Goal: Find specific page/section: Find specific page/section

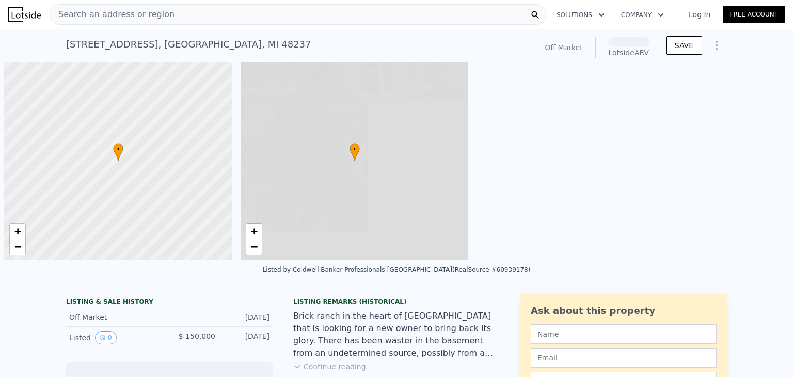
scroll to position [0, 4]
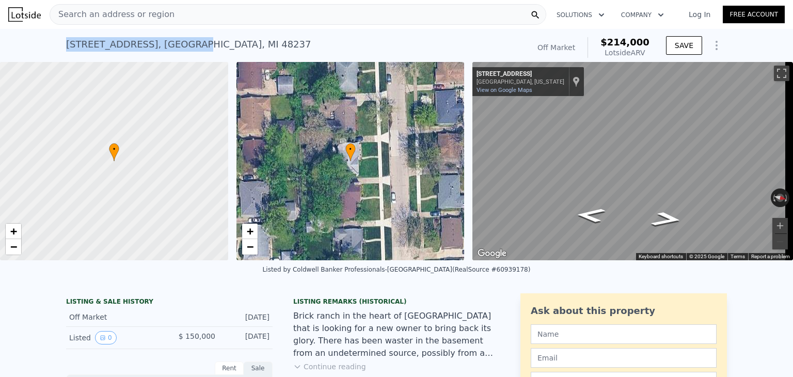
drag, startPoint x: 55, startPoint y: 45, endPoint x: 182, endPoint y: 42, distance: 127.1
click at [182, 42] on div "23545 Parklawn St , Oak Park , MI 48237 No sales on record (~ARV $214k ) Off Ma…" at bounding box center [396, 45] width 793 height 33
copy div "23545 Parklawn St , Oak Park"
click at [444, 55] on div "23545 Parklawn St , Oak Park , MI 48237 No sales on record (~ARV $214k )" at bounding box center [295, 47] width 459 height 29
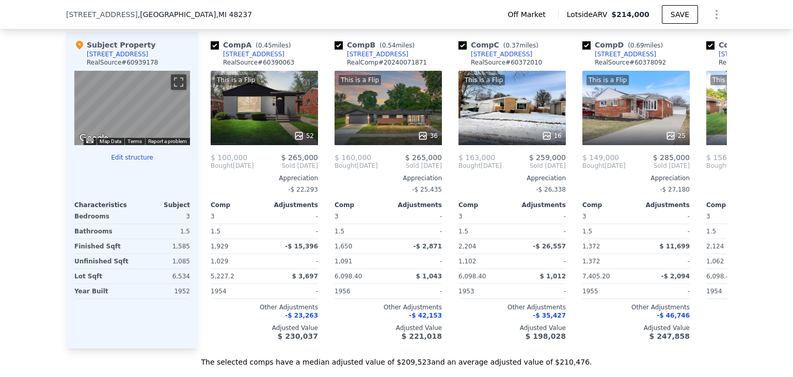
scroll to position [1209, 0]
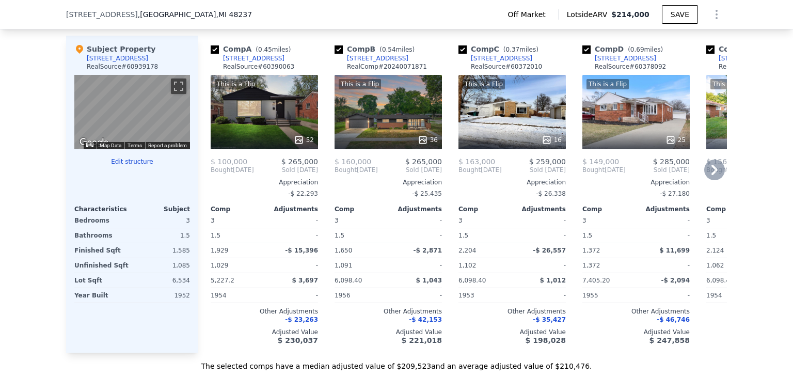
click at [712, 172] on icon at bounding box center [715, 170] width 6 height 10
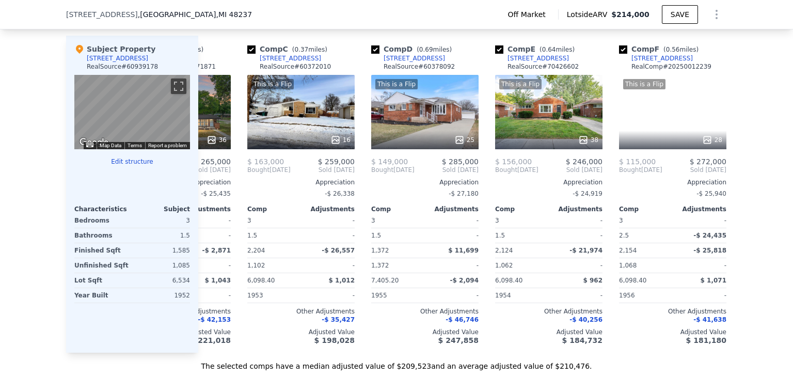
scroll to position [0, 248]
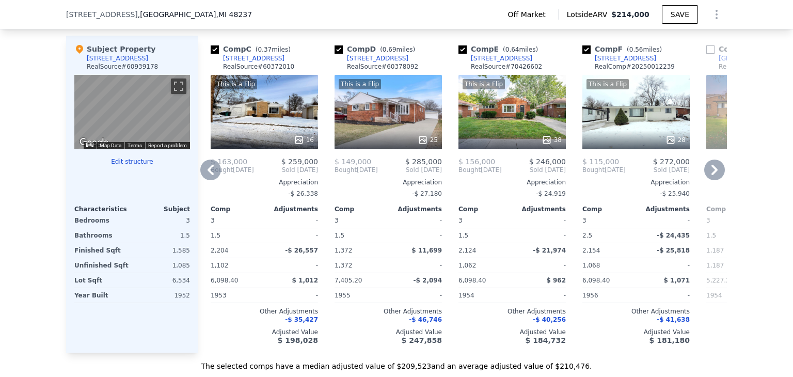
click at [208, 175] on icon at bounding box center [211, 170] width 6 height 10
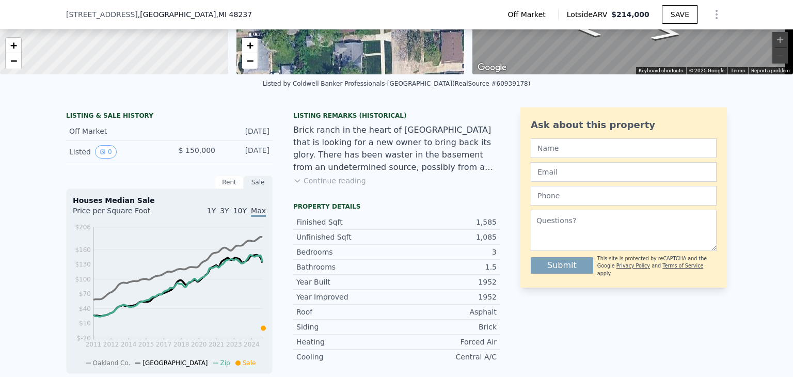
scroll to position [0, 0]
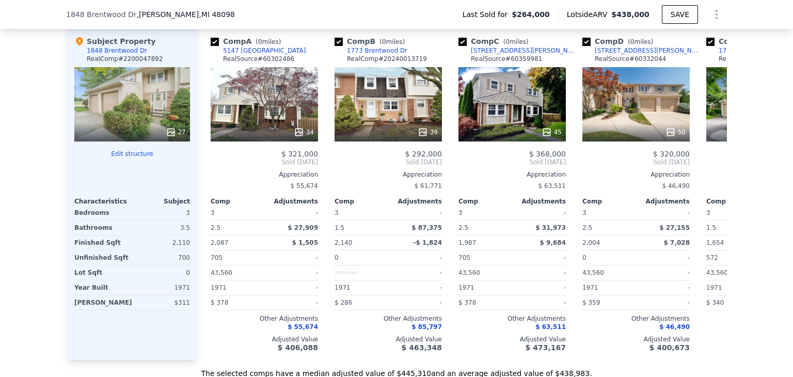
scroll to position [1130, 0]
